Goal: Task Accomplishment & Management: Complete application form

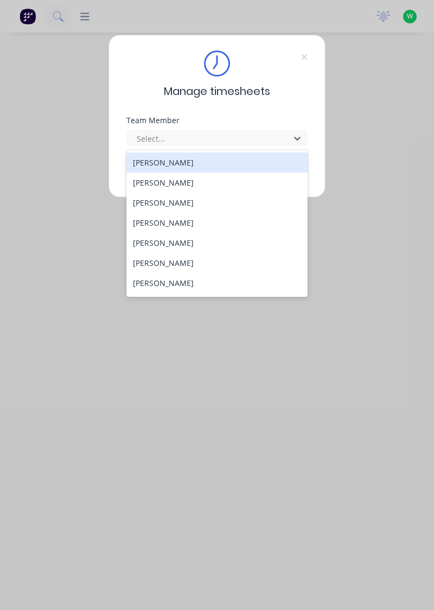
click at [179, 163] on div "[PERSON_NAME]" at bounding box center [217, 162] width 182 height 20
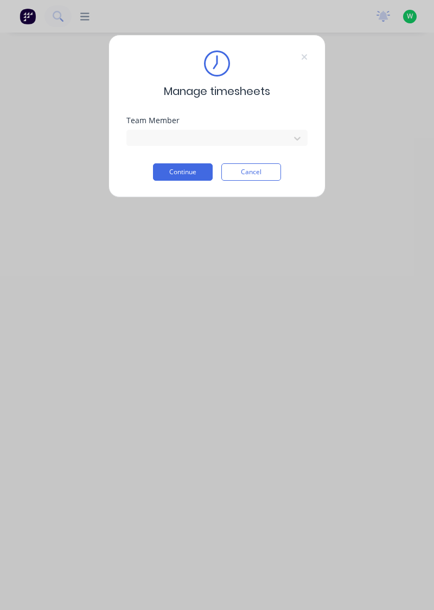
click at [189, 170] on button "Continue" at bounding box center [183, 171] width 60 height 17
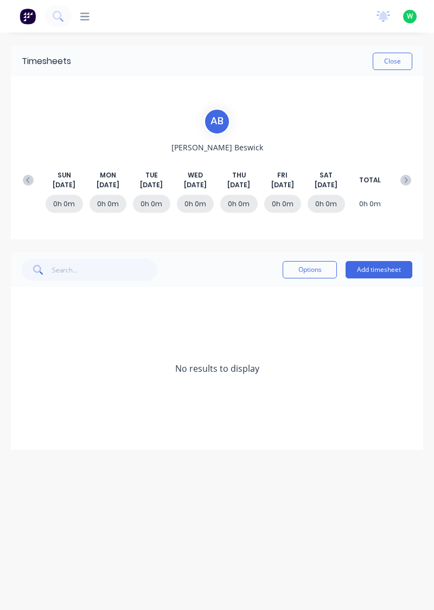
click at [376, 272] on button "Add timesheet" at bounding box center [379, 269] width 67 height 17
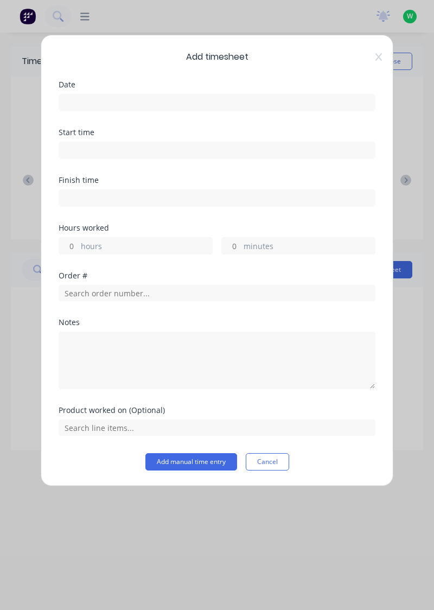
click at [332, 97] on input at bounding box center [217, 102] width 316 height 16
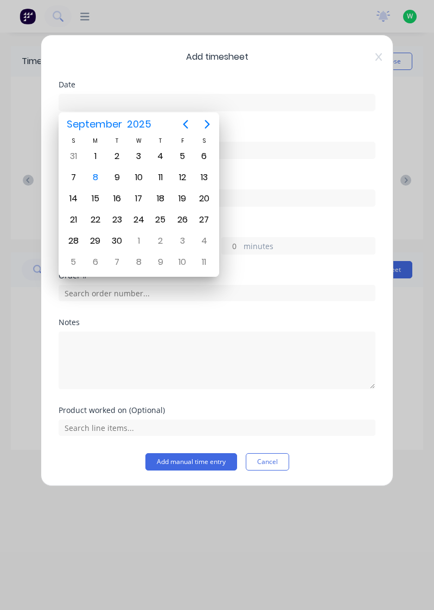
click at [89, 180] on div "8" at bounding box center [95, 177] width 16 height 16
type input "[DATE]"
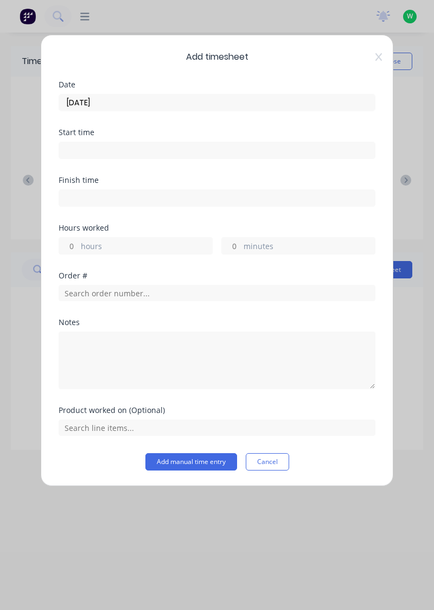
click at [142, 231] on div "Hours worked hours minutes" at bounding box center [217, 239] width 317 height 30
click at [162, 243] on label "hours" at bounding box center [146, 247] width 131 height 14
click at [78, 243] on input "hours" at bounding box center [68, 246] width 19 height 16
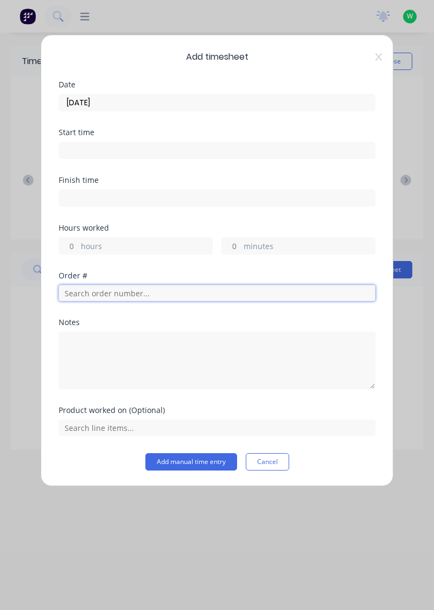
click at [212, 291] on input "text" at bounding box center [217, 293] width 317 height 16
type input "18751"
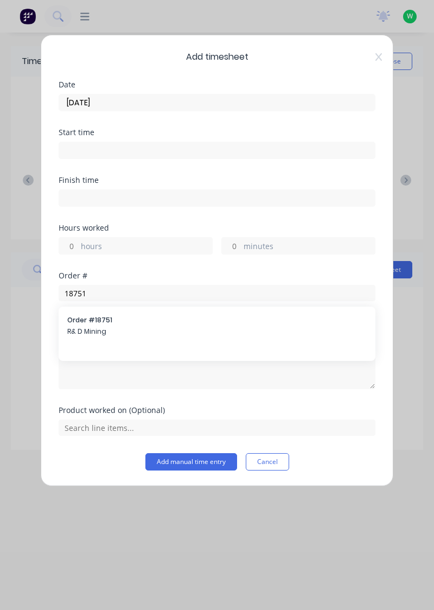
click at [129, 321] on span "Order # 18751" at bounding box center [217, 320] width 300 height 10
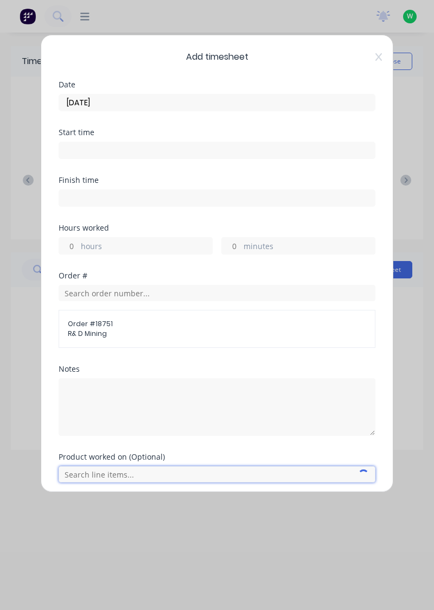
click at [129, 468] on input "text" at bounding box center [217, 474] width 317 height 16
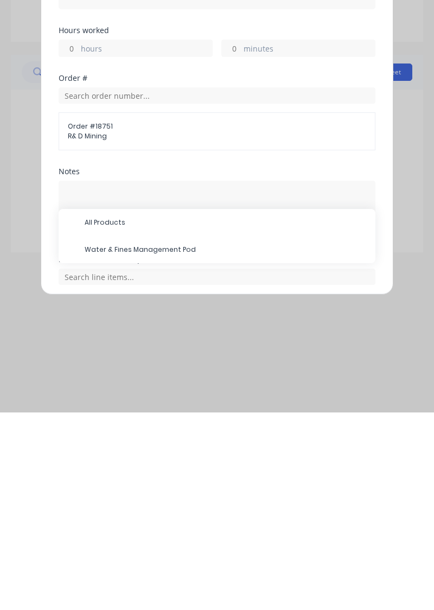
click at [166, 448] on span "Water & Fines Management Pod" at bounding box center [226, 447] width 282 height 10
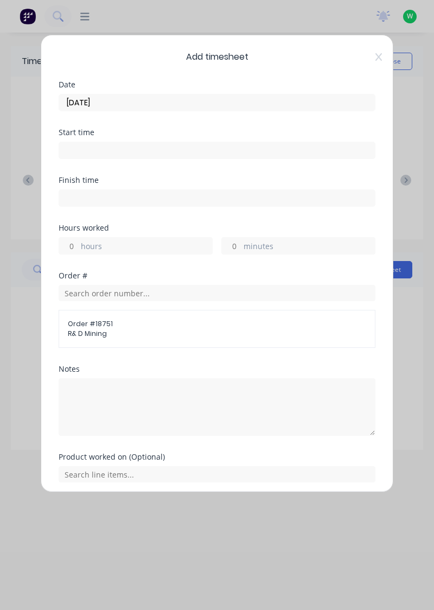
click at [176, 240] on label "hours" at bounding box center [146, 247] width 131 height 14
click at [78, 239] on input "hours" at bounding box center [68, 246] width 19 height 16
type input "1"
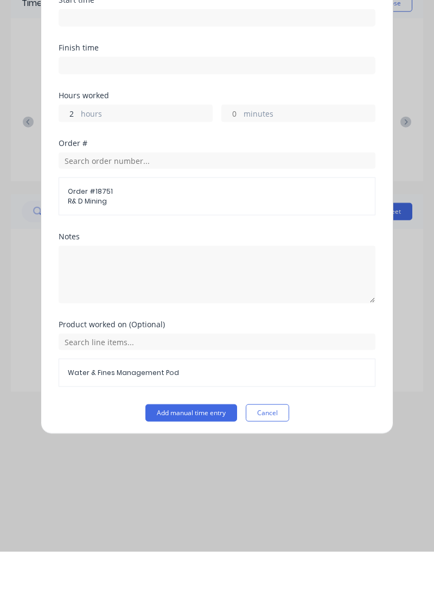
scroll to position [40, 0]
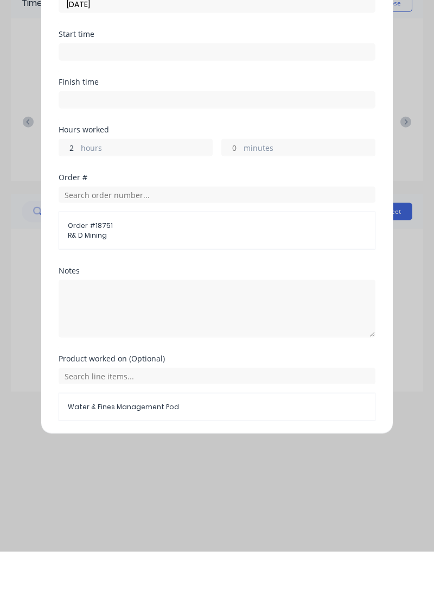
type input "2"
click at [210, 467] on span "Water & Fines Management Pod" at bounding box center [217, 465] width 298 height 10
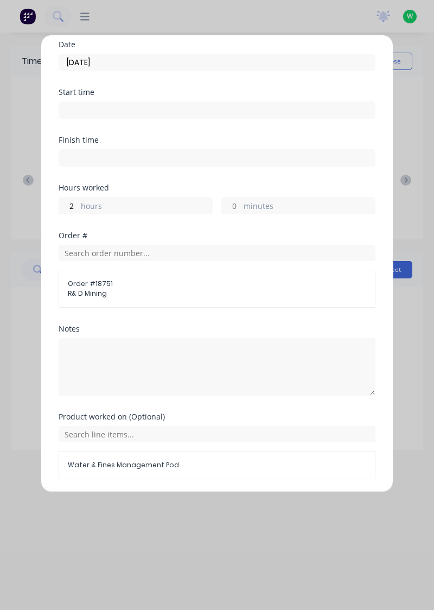
click at [196, 501] on button "Add manual time entry" at bounding box center [191, 505] width 92 height 17
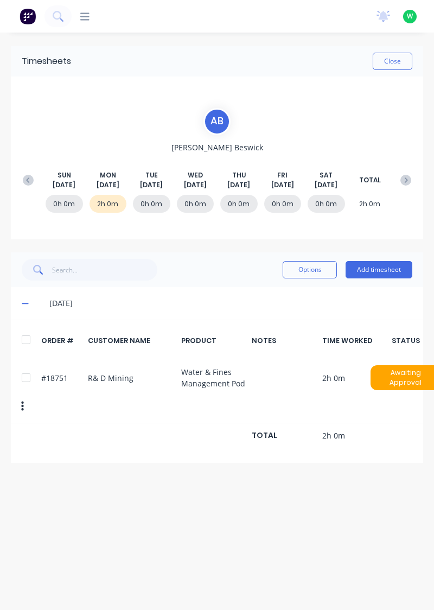
click at [381, 266] on button "Add timesheet" at bounding box center [379, 269] width 67 height 17
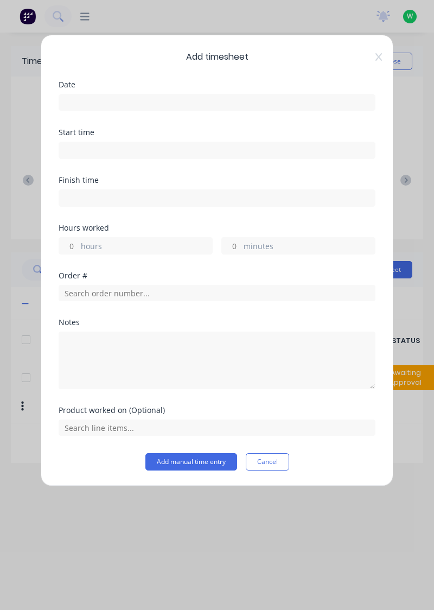
click at [264, 97] on input at bounding box center [217, 102] width 316 height 16
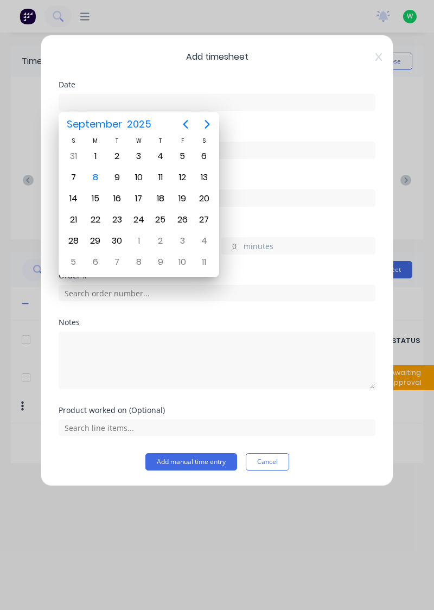
click at [92, 177] on div "8" at bounding box center [95, 177] width 16 height 16
type input "[DATE]"
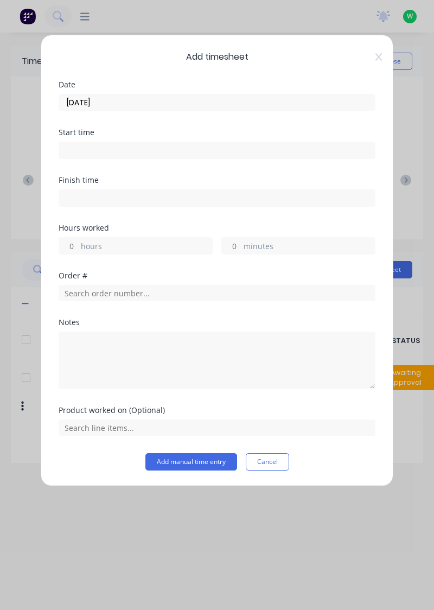
click at [140, 241] on label "hours" at bounding box center [146, 247] width 131 height 14
click at [78, 241] on input "hours" at bounding box center [68, 246] width 19 height 16
type input "1"
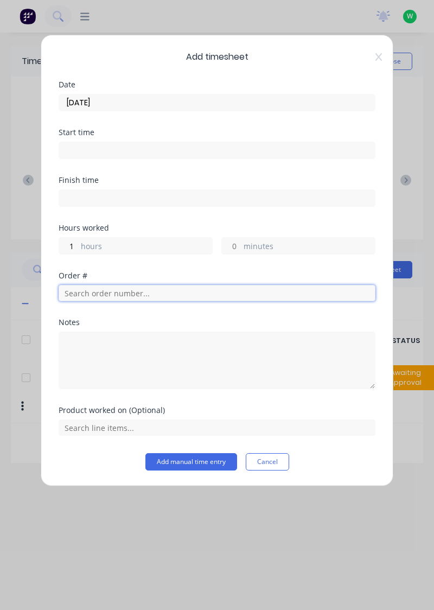
click at [203, 293] on input "text" at bounding box center [217, 293] width 317 height 16
type input "19116"
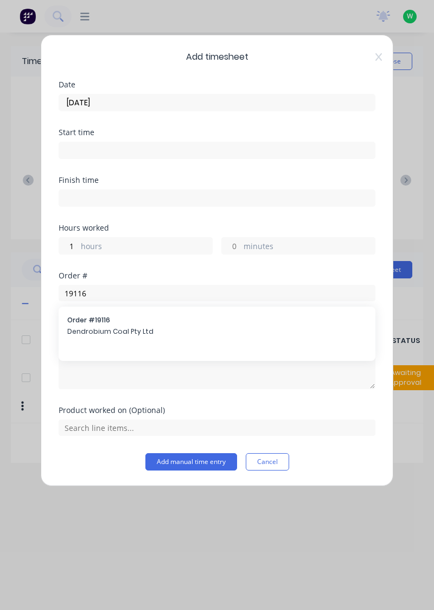
click at [157, 317] on span "Order # 19116" at bounding box center [217, 320] width 300 height 10
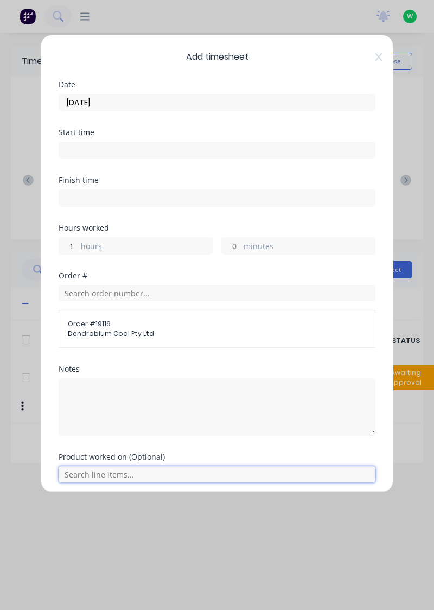
click at [124, 472] on input "text" at bounding box center [217, 474] width 317 height 16
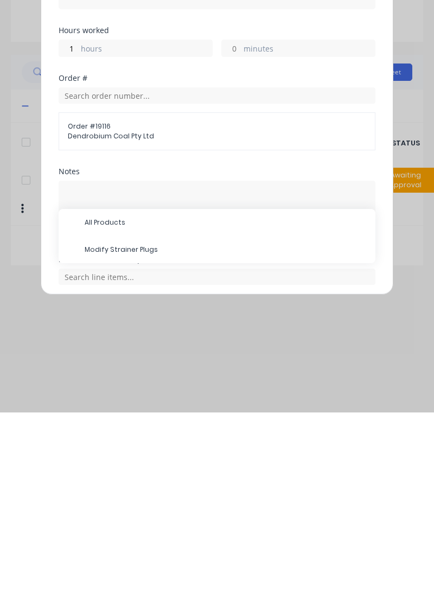
click at [154, 447] on span "Modify Strainer Plugs" at bounding box center [226, 447] width 282 height 10
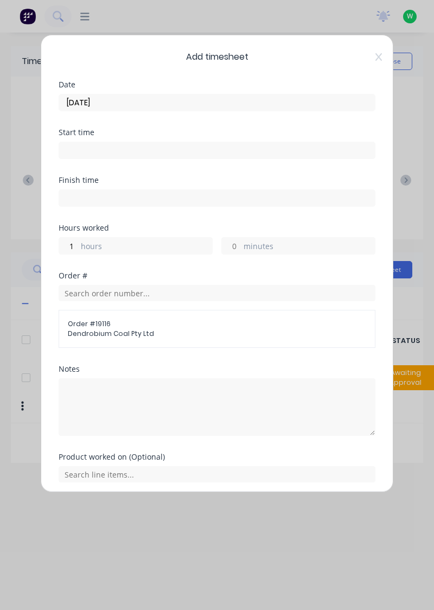
scroll to position [40, 0]
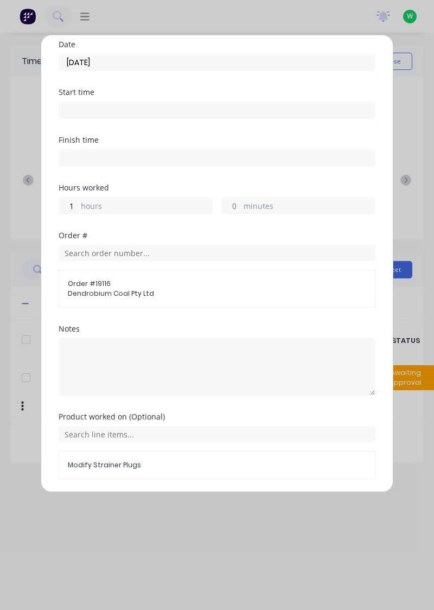
click at [214, 501] on button "Add manual time entry" at bounding box center [191, 505] width 92 height 17
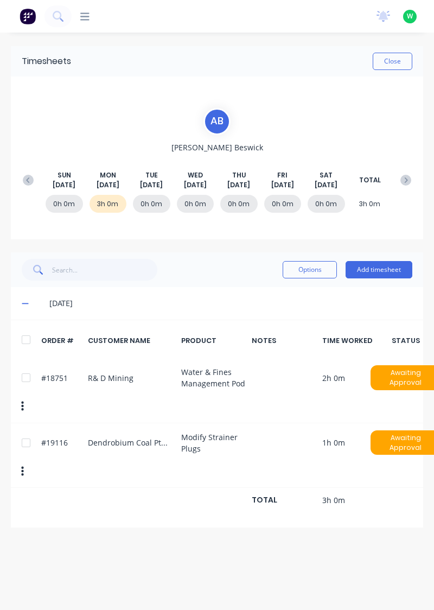
click at [27, 443] on div at bounding box center [26, 443] width 22 height 22
click at [319, 272] on button "Options" at bounding box center [310, 269] width 54 height 17
click at [275, 294] on div "Delete" at bounding box center [286, 298] width 84 height 16
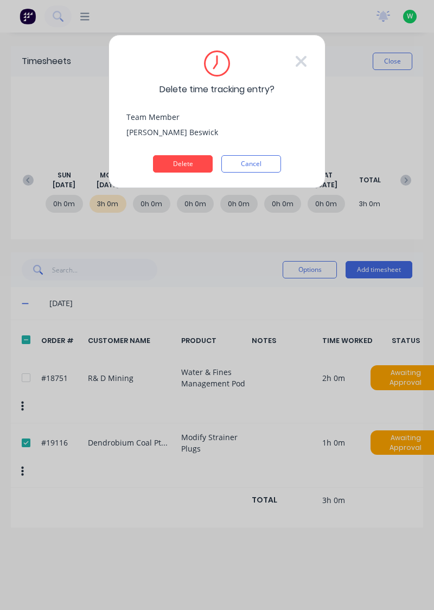
click at [191, 160] on button "Delete" at bounding box center [183, 163] width 60 height 17
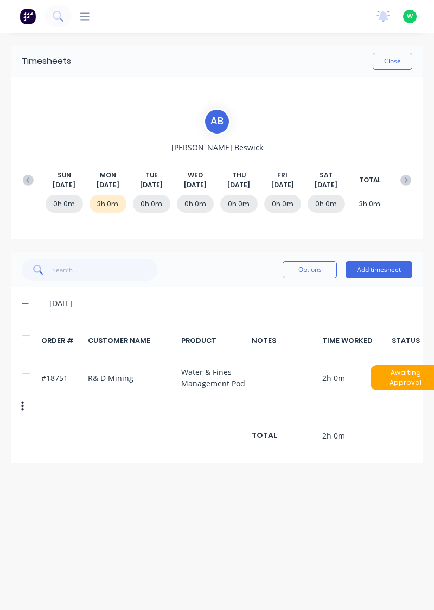
click at [390, 270] on button "Add timesheet" at bounding box center [379, 269] width 67 height 17
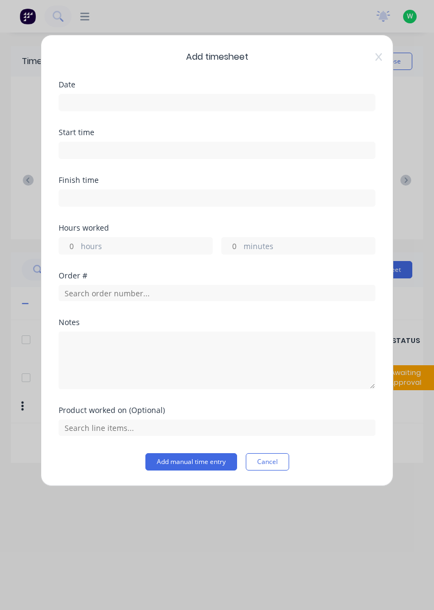
click at [182, 95] on input at bounding box center [217, 102] width 316 height 16
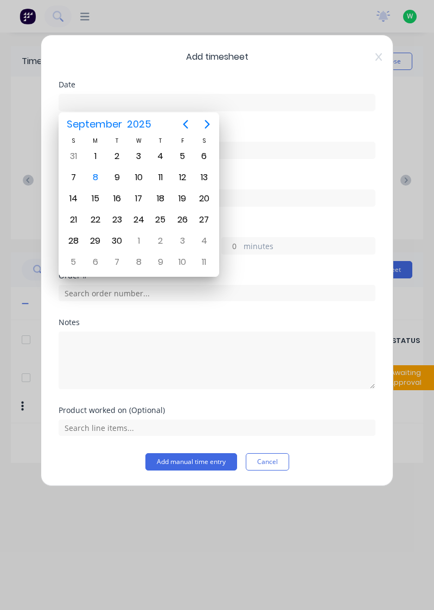
click at [90, 174] on div "8" at bounding box center [95, 177] width 16 height 16
type input "[DATE]"
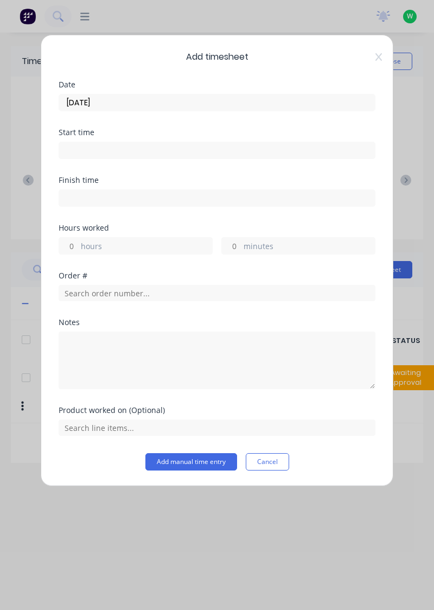
click at [120, 245] on label "hours" at bounding box center [146, 247] width 131 height 14
click at [78, 245] on input "hours" at bounding box center [68, 246] width 19 height 16
type input "0.5"
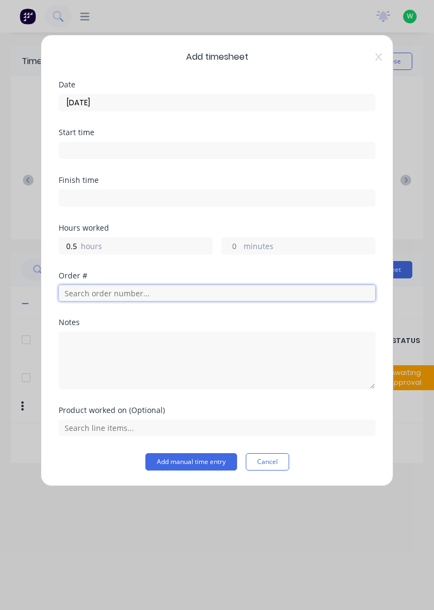
click at [152, 288] on input "text" at bounding box center [217, 293] width 317 height 16
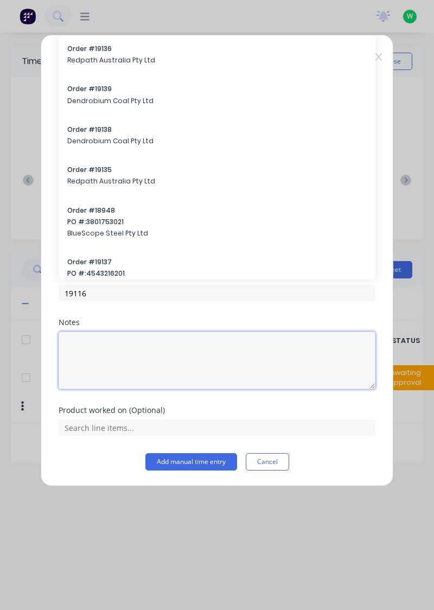
click at [119, 332] on textarea at bounding box center [217, 361] width 317 height 58
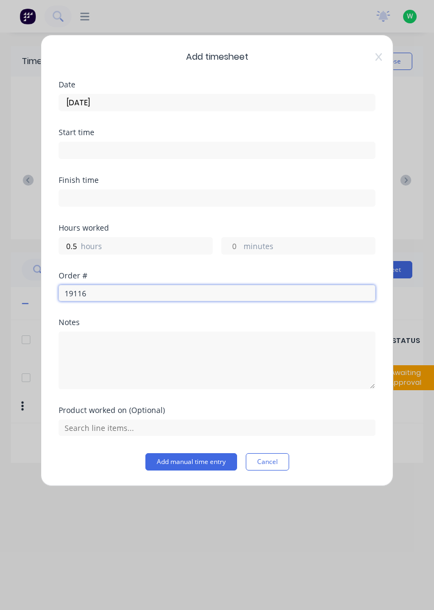
click at [162, 292] on input "19116" at bounding box center [217, 293] width 317 height 16
type input "19116"
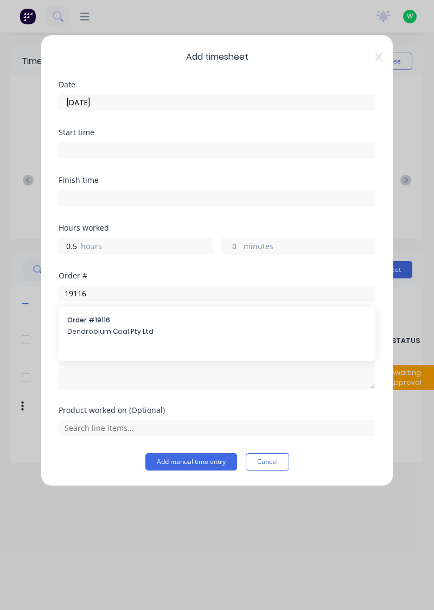
click at [138, 333] on span "Dendrobium Coal Pty Ltd" at bounding box center [217, 332] width 300 height 10
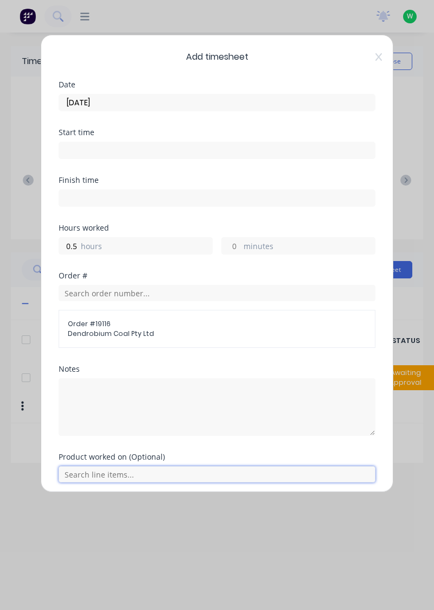
click at [131, 468] on input "text" at bounding box center [217, 474] width 317 height 16
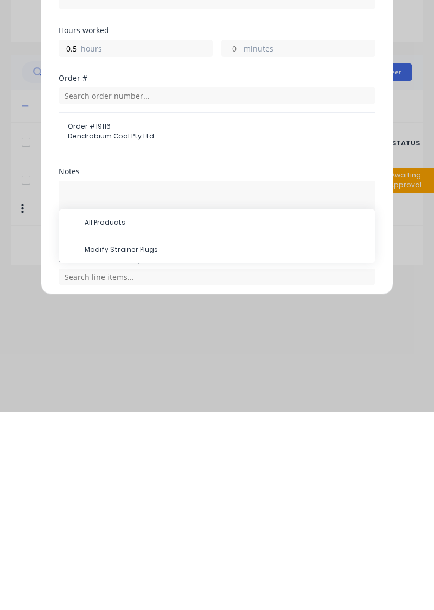
click at [142, 446] on span "Modify Strainer Plugs" at bounding box center [226, 447] width 282 height 10
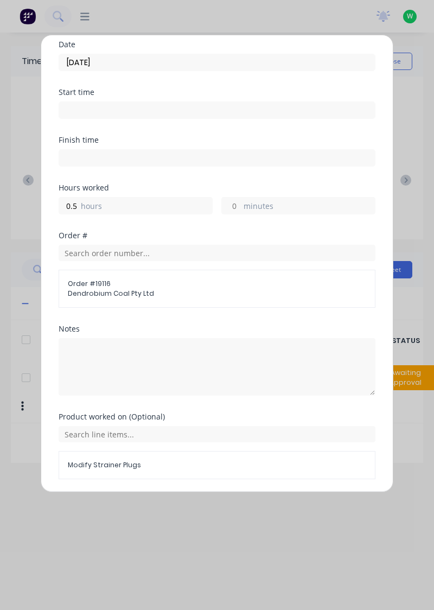
click at [211, 506] on button "Add manual time entry" at bounding box center [191, 505] width 92 height 17
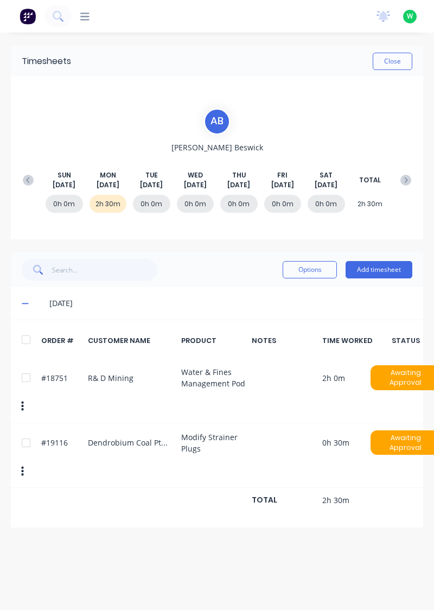
click at [393, 269] on button "Add timesheet" at bounding box center [379, 269] width 67 height 17
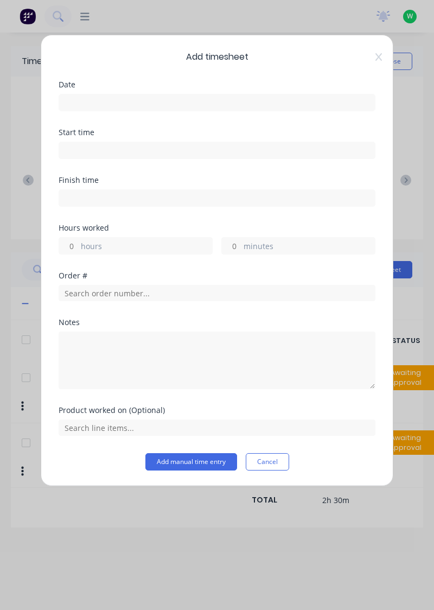
click at [277, 98] on input at bounding box center [217, 102] width 316 height 16
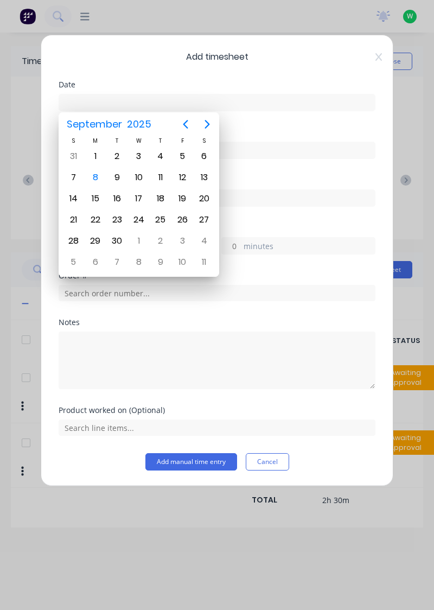
click at [93, 169] on div "8" at bounding box center [95, 177] width 16 height 16
type input "[DATE]"
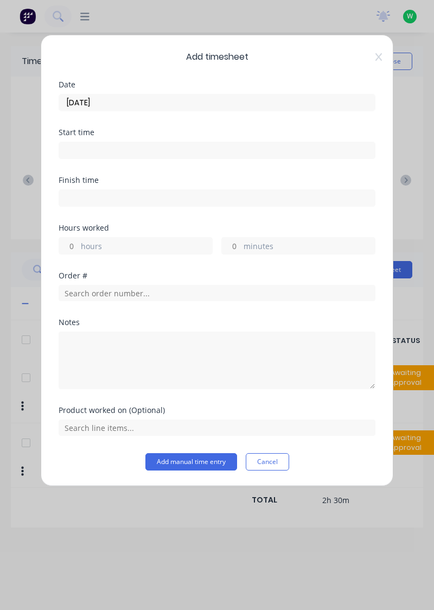
click at [154, 243] on label "hours" at bounding box center [146, 247] width 131 height 14
click at [78, 243] on input "hours" at bounding box center [68, 246] width 19 height 16
type input "3"
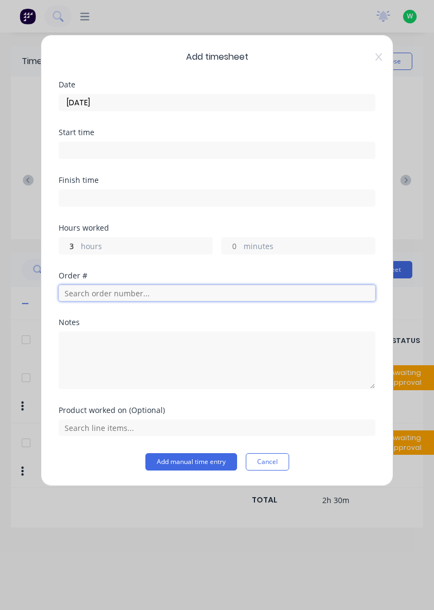
click at [151, 293] on input "text" at bounding box center [217, 293] width 317 height 16
type input "17943"
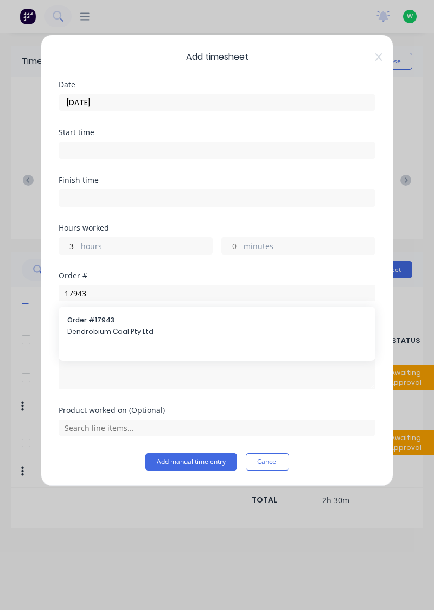
click at [129, 334] on span "Dendrobium Coal Pty Ltd" at bounding box center [217, 332] width 300 height 10
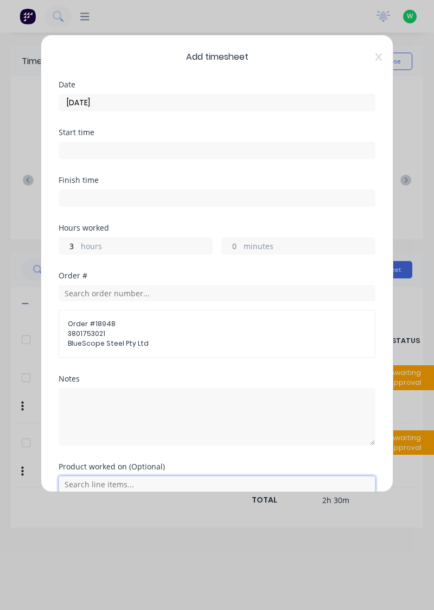
click at [118, 484] on input "text" at bounding box center [217, 484] width 317 height 16
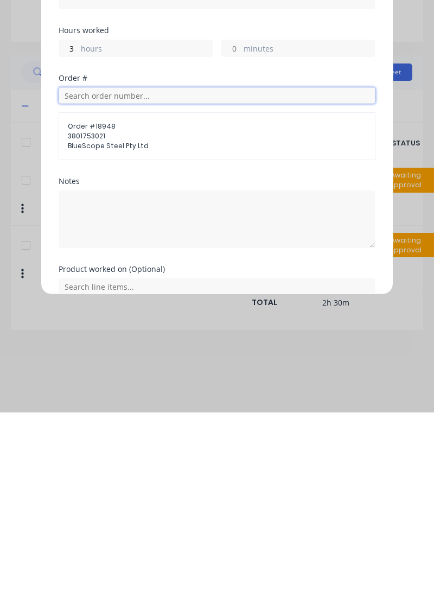
click at [171, 288] on input "text" at bounding box center [217, 293] width 317 height 16
type input "17943"
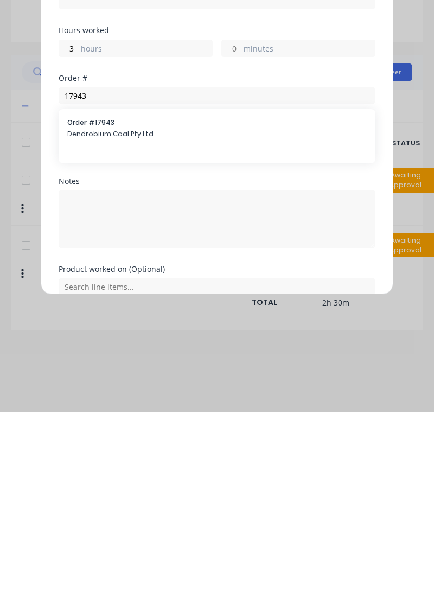
click at [134, 329] on span "Dendrobium Coal Pty Ltd" at bounding box center [217, 332] width 300 height 10
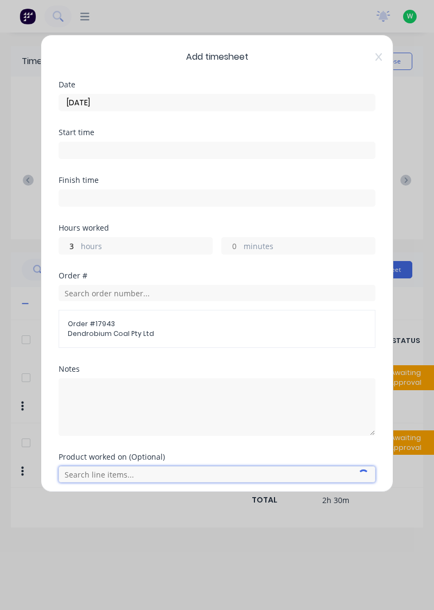
click at [120, 474] on input "text" at bounding box center [217, 474] width 317 height 16
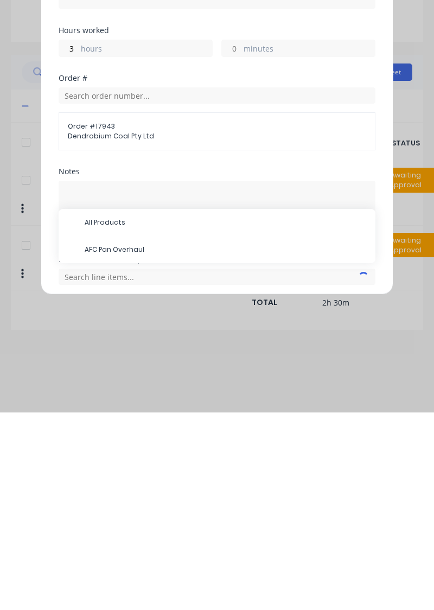
click at [134, 443] on span "AFC Pan Overhaul" at bounding box center [226, 447] width 282 height 10
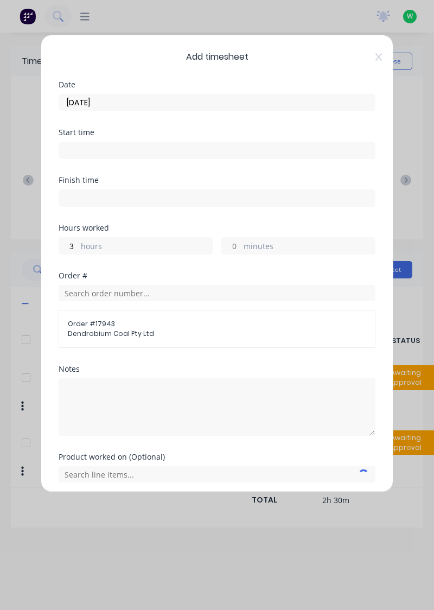
click at [106, 250] on label "hours" at bounding box center [146, 247] width 131 height 14
click at [78, 250] on input "3" at bounding box center [68, 246] width 19 height 16
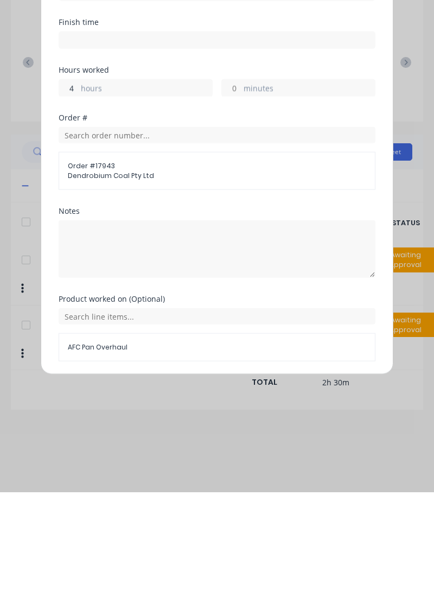
type input "4"
click at [203, 500] on button "Add manual time entry" at bounding box center [191, 505] width 92 height 17
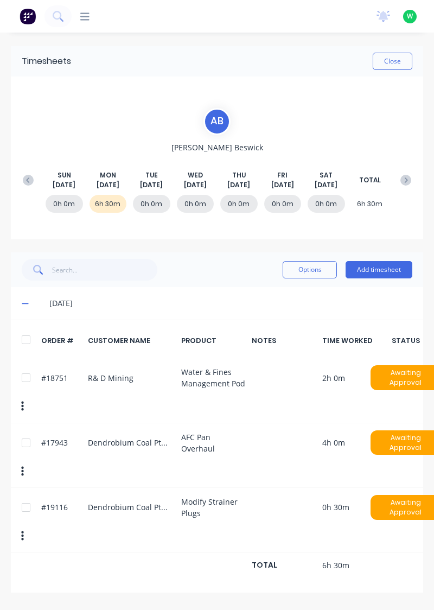
click at [378, 266] on button "Add timesheet" at bounding box center [379, 269] width 67 height 17
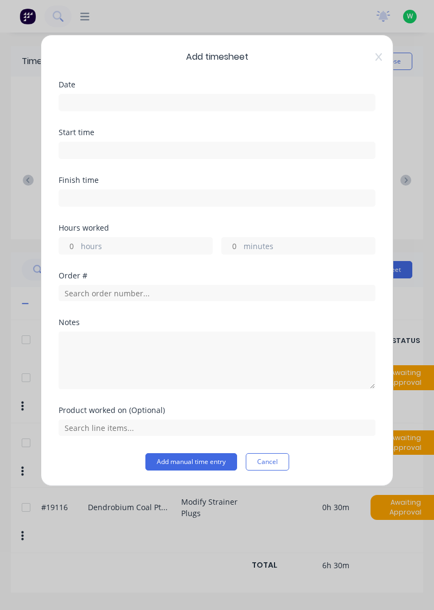
click at [215, 101] on input at bounding box center [217, 102] width 316 height 16
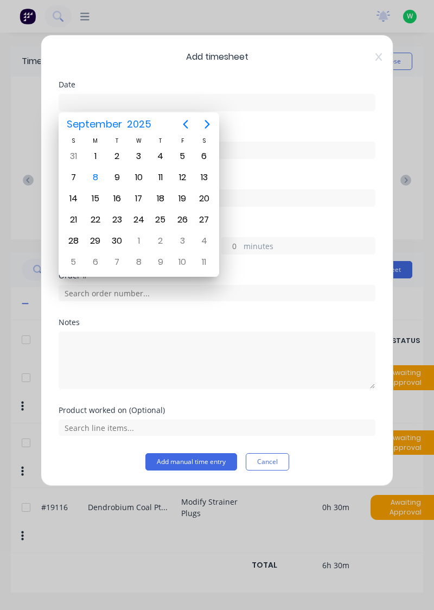
click at [97, 173] on div "8" at bounding box center [95, 177] width 16 height 16
type input "[DATE]"
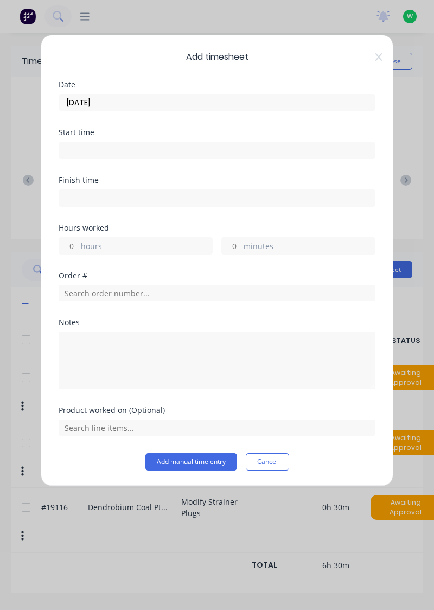
click at [129, 242] on label "hours" at bounding box center [146, 247] width 131 height 14
click at [78, 242] on input "hours" at bounding box center [68, 246] width 19 height 16
type input "3.5"
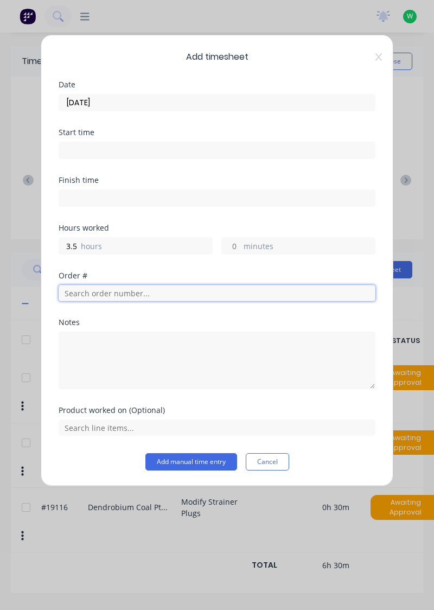
click at [170, 292] on input "text" at bounding box center [217, 293] width 317 height 16
type input "1"
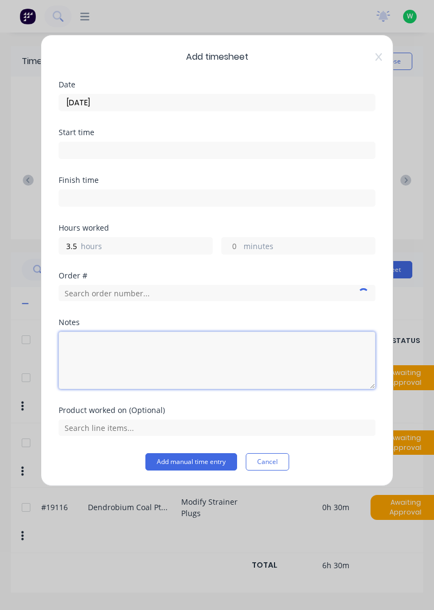
click at [177, 351] on textarea at bounding box center [217, 361] width 317 height 58
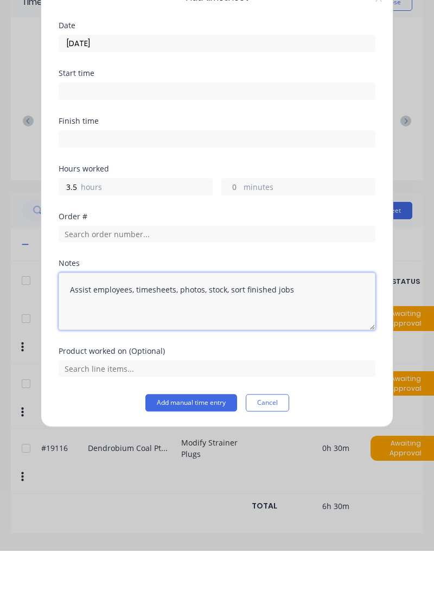
type textarea "Assist employees, timesheets, photos, stock, sort finished jobs"
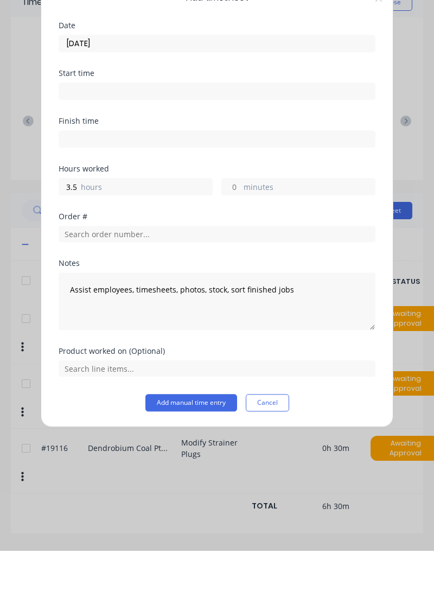
click at [218, 457] on button "Add manual time entry" at bounding box center [191, 461] width 92 height 17
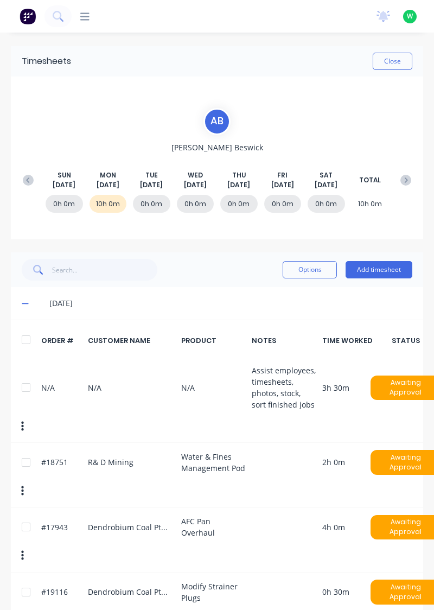
scroll to position [16, 0]
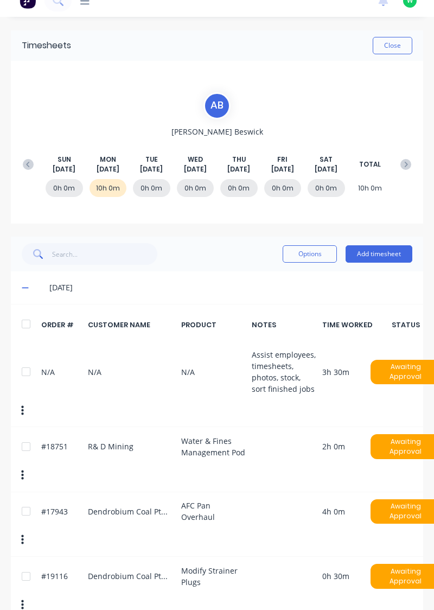
click at [383, 251] on button "Add timesheet" at bounding box center [379, 253] width 67 height 17
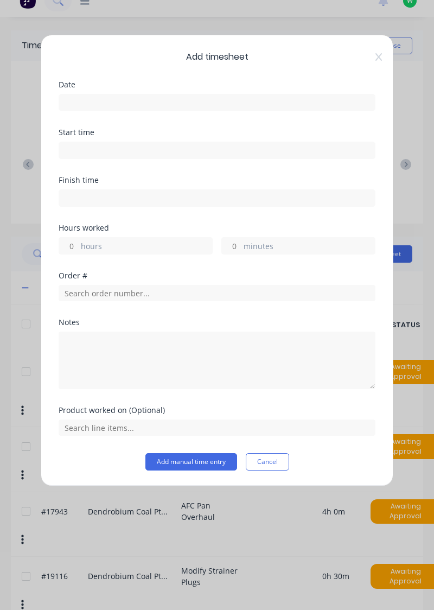
click at [256, 100] on input at bounding box center [217, 102] width 316 height 16
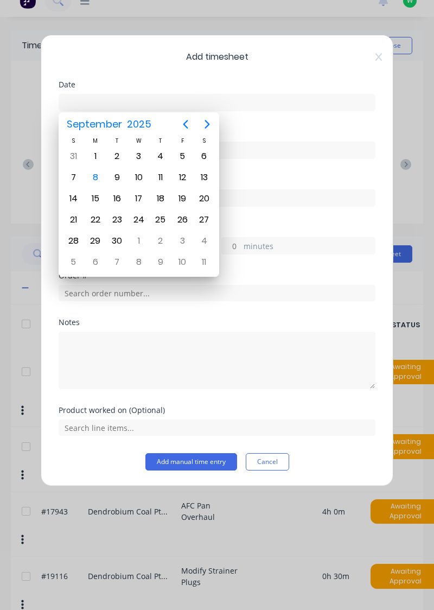
click at [91, 177] on div "8" at bounding box center [95, 177] width 16 height 16
type input "[DATE]"
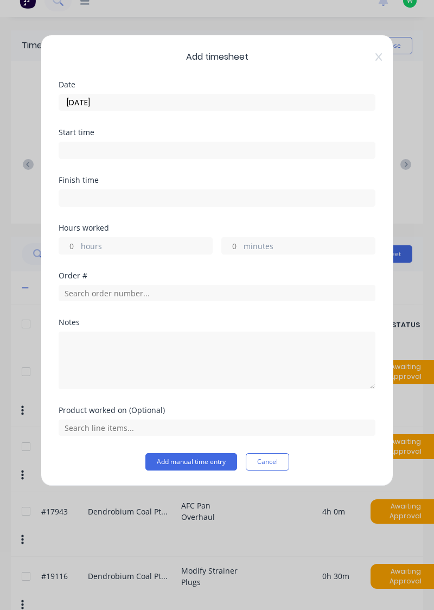
click at [138, 240] on label "hours" at bounding box center [146, 247] width 131 height 14
click at [78, 239] on input "hours" at bounding box center [68, 246] width 19 height 16
type input "0.5"
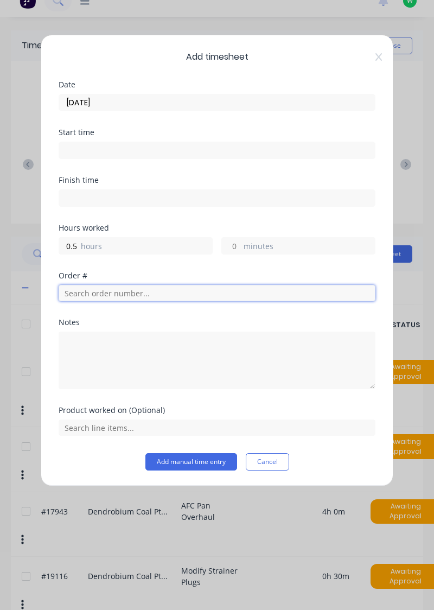
click at [171, 289] on input "text" at bounding box center [217, 293] width 317 height 16
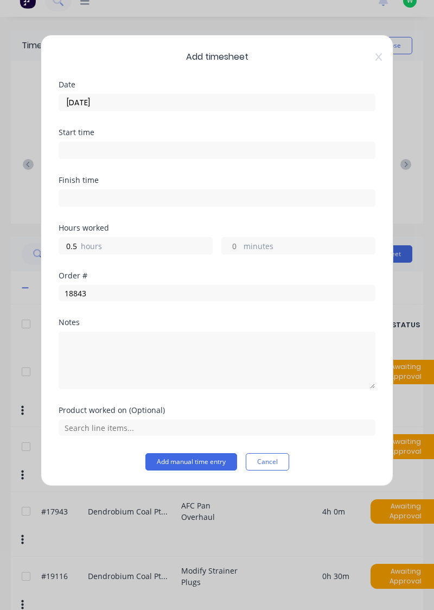
click at [135, 321] on div "Notes" at bounding box center [217, 323] width 317 height 8
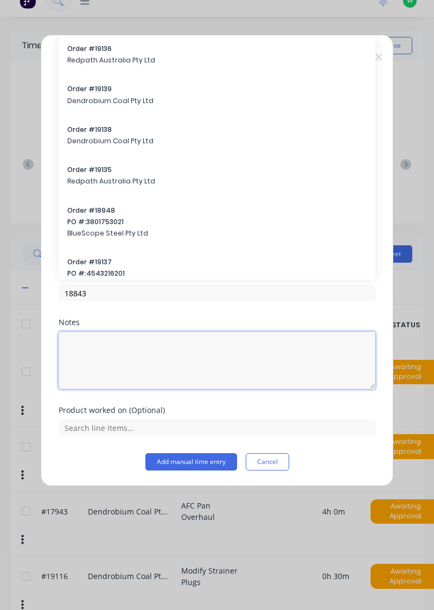
click at [136, 334] on textarea at bounding box center [217, 361] width 317 height 58
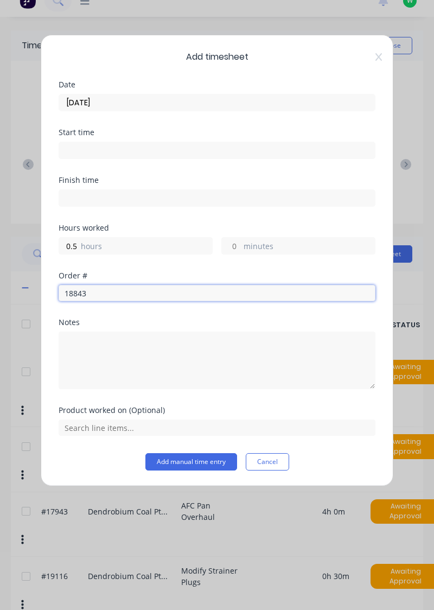
click at [135, 294] on input "18843" at bounding box center [217, 293] width 317 height 16
type input "18843"
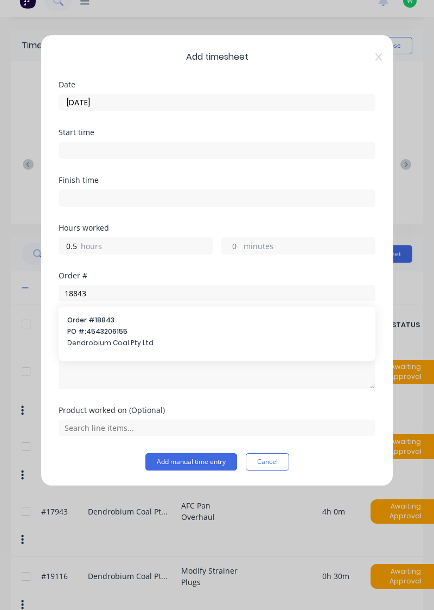
click at [119, 327] on span "PO #: 4543206155" at bounding box center [217, 332] width 300 height 10
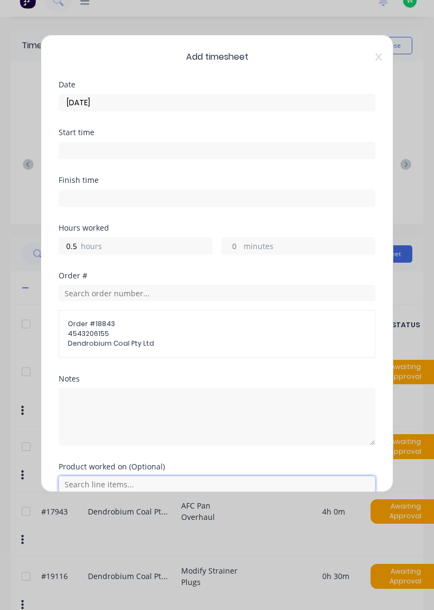
click at [132, 485] on input "text" at bounding box center [217, 484] width 317 height 16
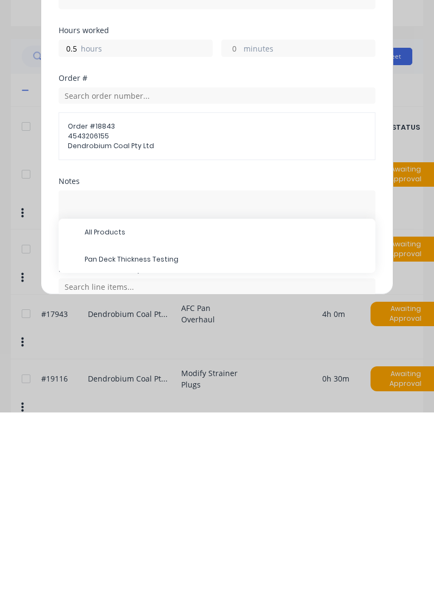
click at [151, 458] on span "Pan Deck Thickness Testing" at bounding box center [226, 457] width 282 height 10
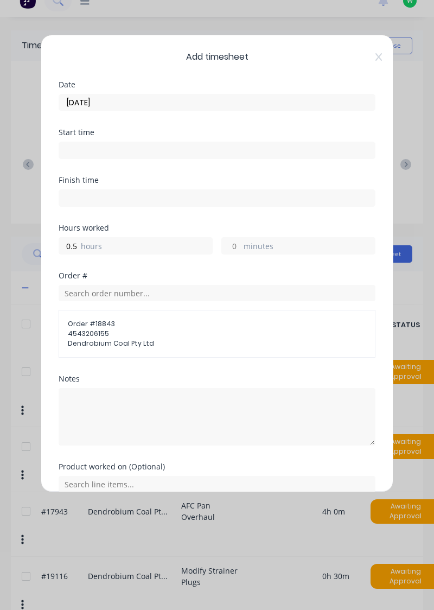
scroll to position [50, 0]
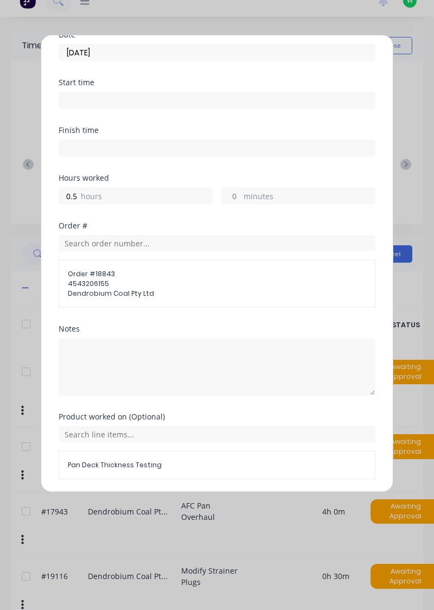
click at [210, 503] on button "Add manual time entry" at bounding box center [191, 505] width 92 height 17
